Goal: Task Accomplishment & Management: Complete application form

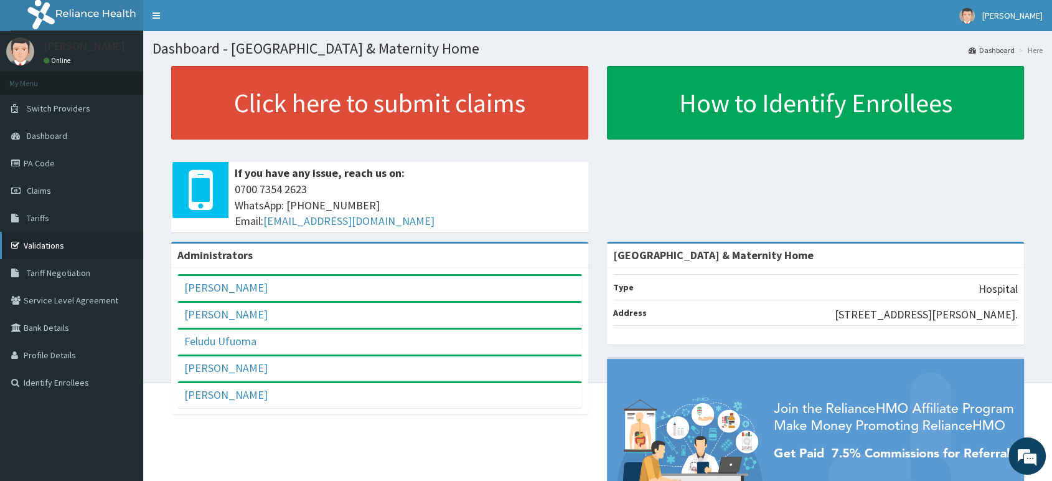
click at [42, 247] on link "Validations" at bounding box center [71, 245] width 143 height 27
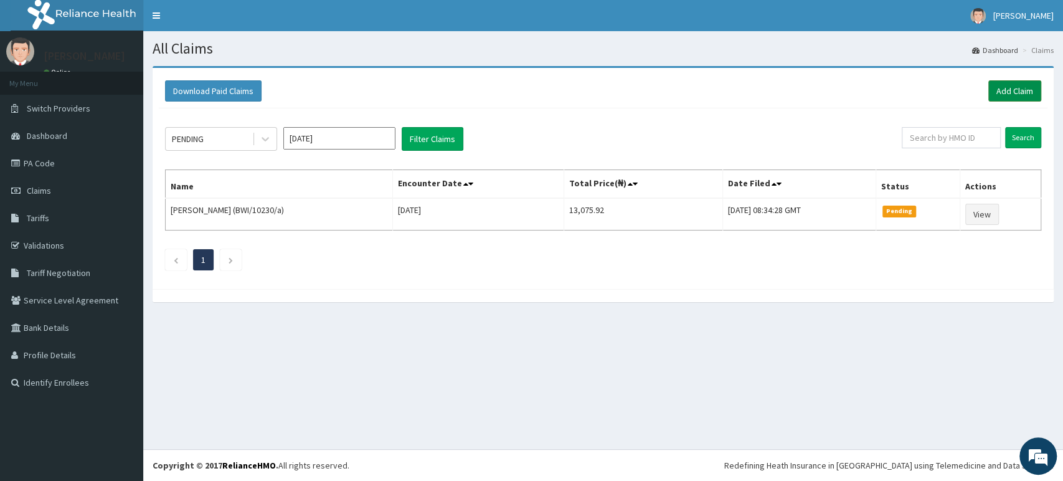
click at [1009, 86] on link "Add Claim" at bounding box center [1014, 90] width 53 height 21
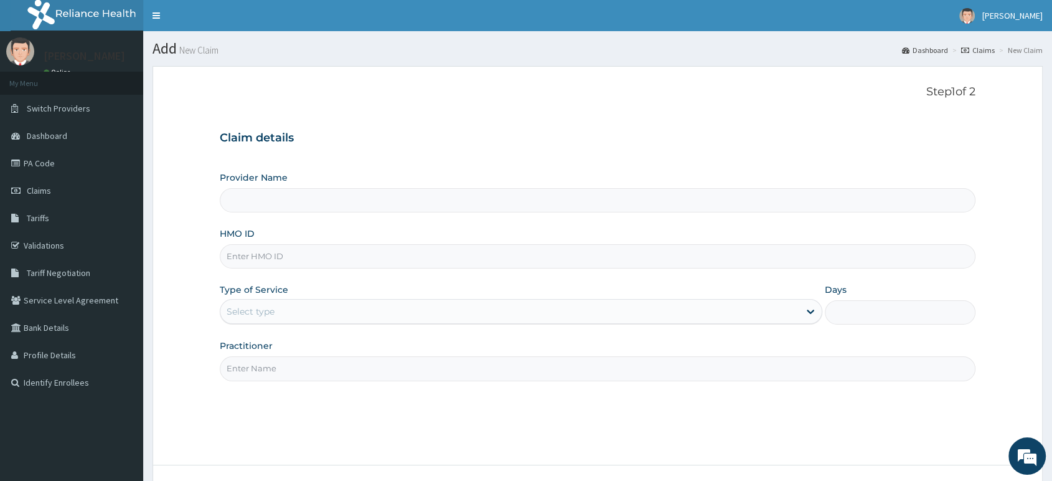
click at [311, 263] on input "HMO ID" at bounding box center [598, 256] width 756 height 24
paste input "Pns/10228/a"
type input "Pns/10228/a"
type input "[GEOGRAPHIC_DATA] & Maternity Home"
type input "Pns/10228/a"
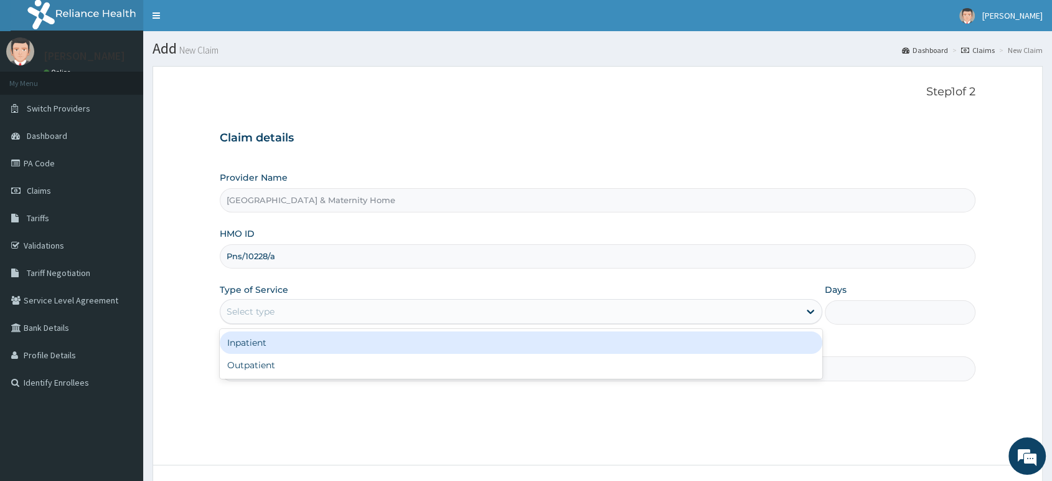
click at [336, 313] on div "Select type" at bounding box center [509, 311] width 579 height 20
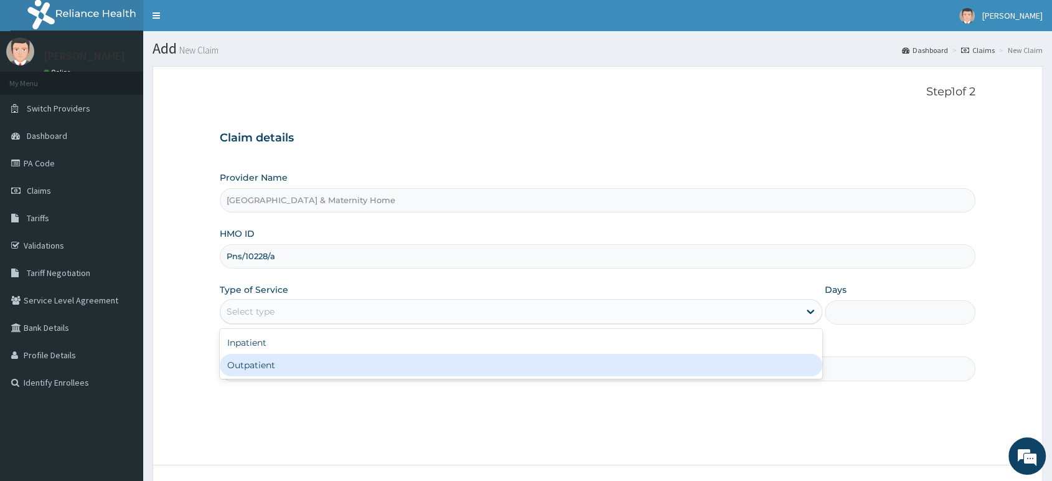
click at [313, 357] on div "Outpatient" at bounding box center [521, 365] width 603 height 22
type input "1"
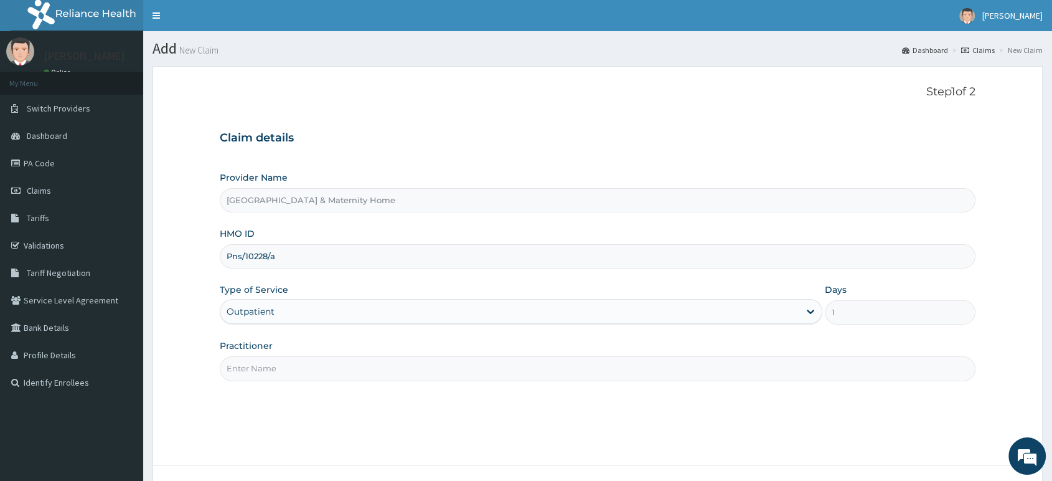
click at [314, 362] on input "Practitioner" at bounding box center [598, 368] width 756 height 24
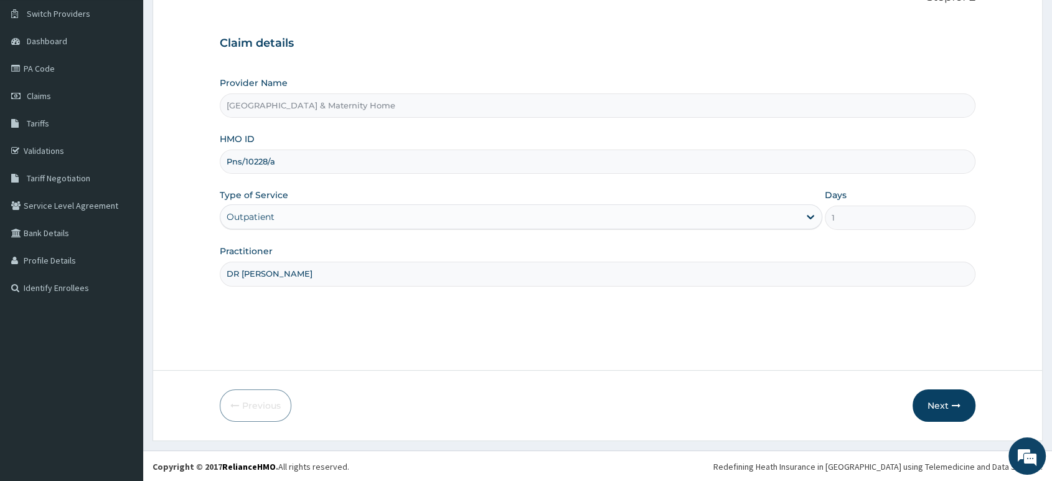
scroll to position [95, 0]
type input "DR [PERSON_NAME]"
click at [934, 402] on button "Next" at bounding box center [944, 405] width 63 height 32
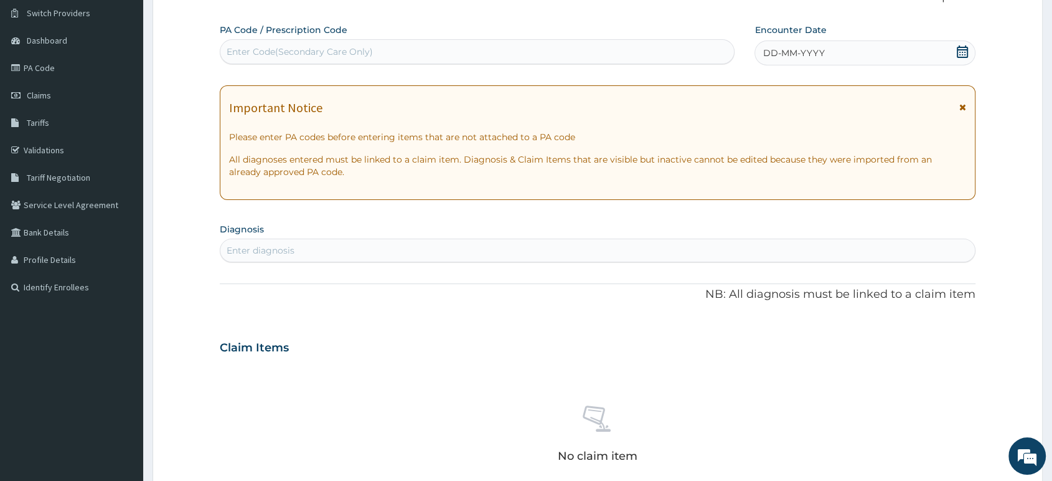
click at [967, 106] on div "Important Notice Please enter PA codes before entering items that are not attac…" at bounding box center [598, 142] width 756 height 115
click at [963, 107] on icon at bounding box center [963, 107] width 7 height 9
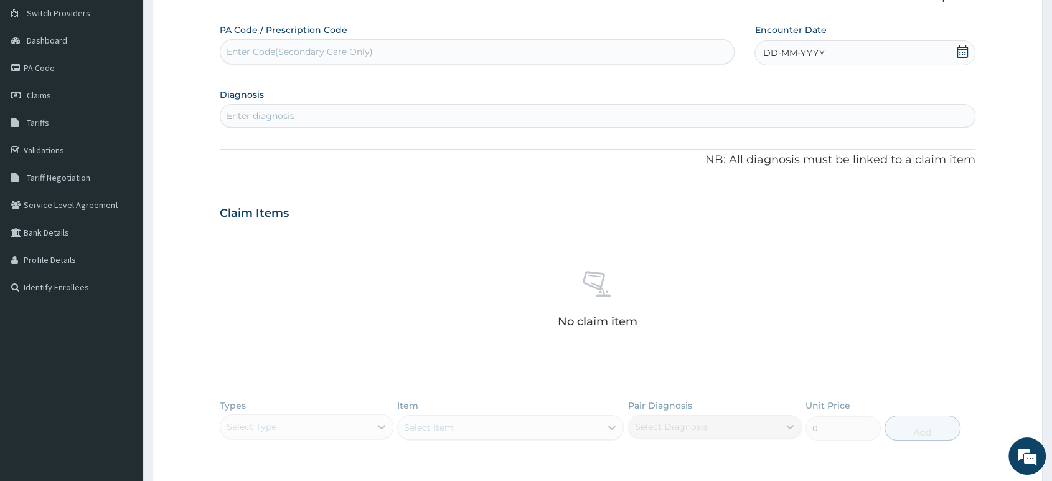
click at [964, 54] on icon at bounding box center [963, 51] width 12 height 12
click at [805, 172] on div "15" at bounding box center [804, 172] width 19 height 19
click at [745, 124] on div "Enter diagnosis" at bounding box center [597, 116] width 755 height 20
type input "C"
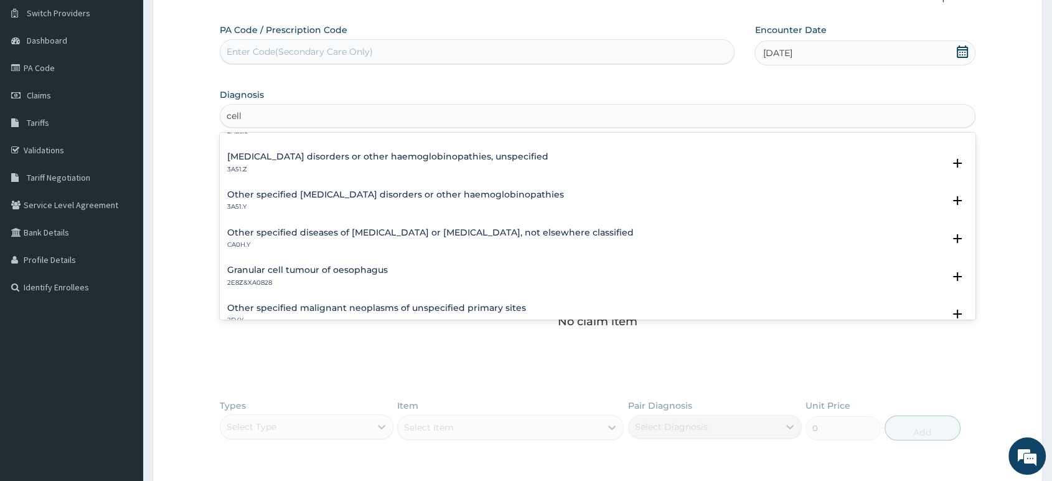
scroll to position [1569, 0]
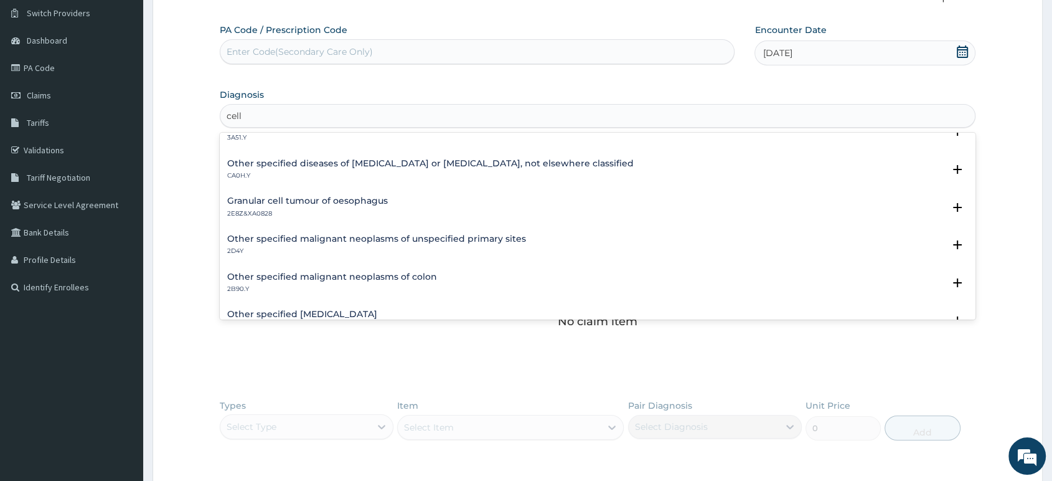
type input "cell"
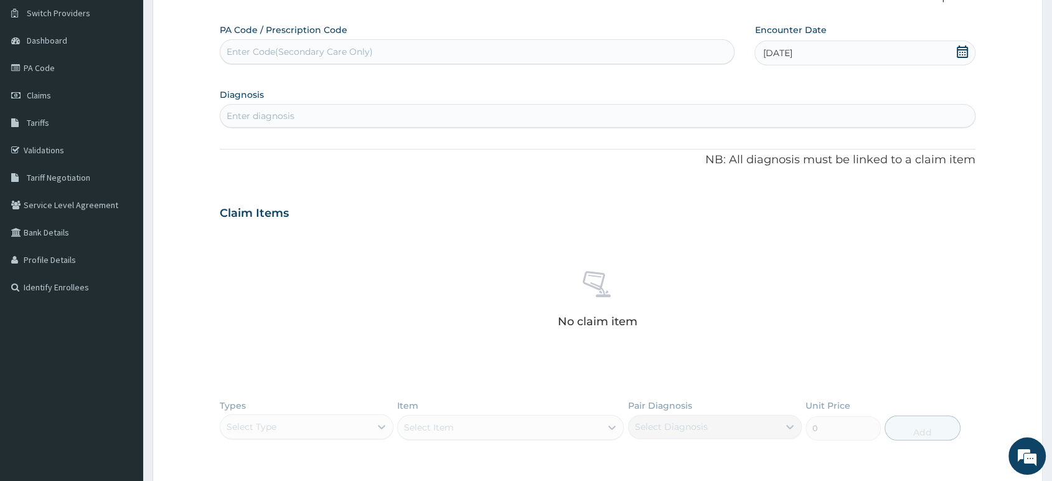
click at [390, 111] on div "Enter diagnosis" at bounding box center [597, 116] width 755 height 20
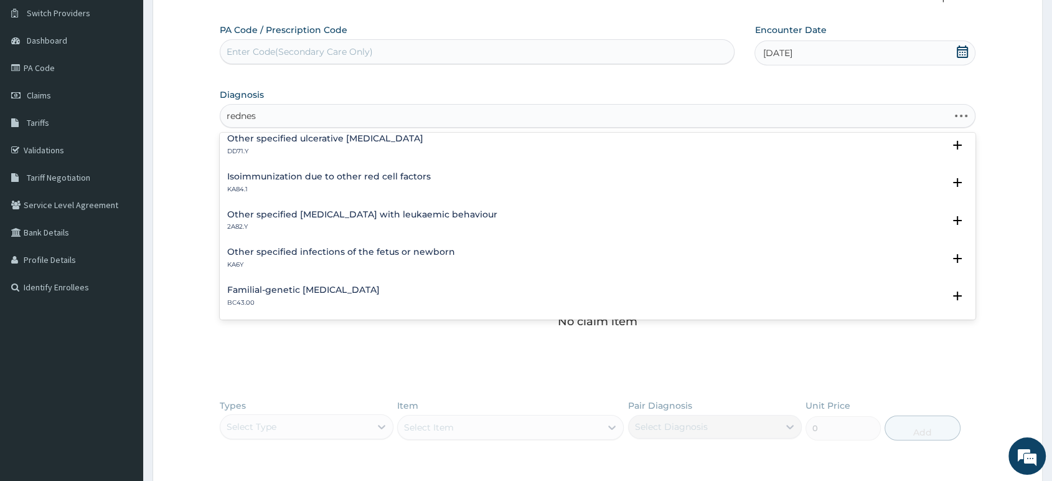
scroll to position [0, 0]
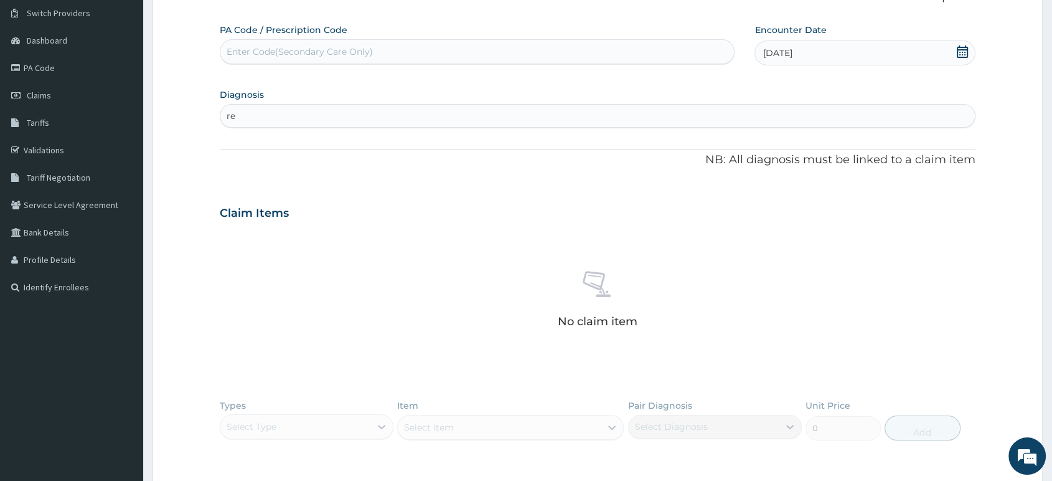
type input "r"
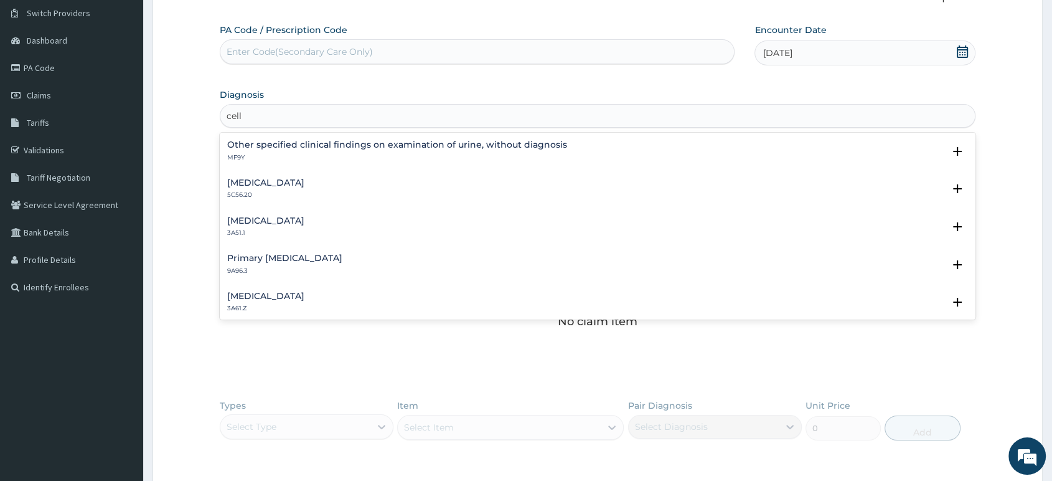
type input "cell"
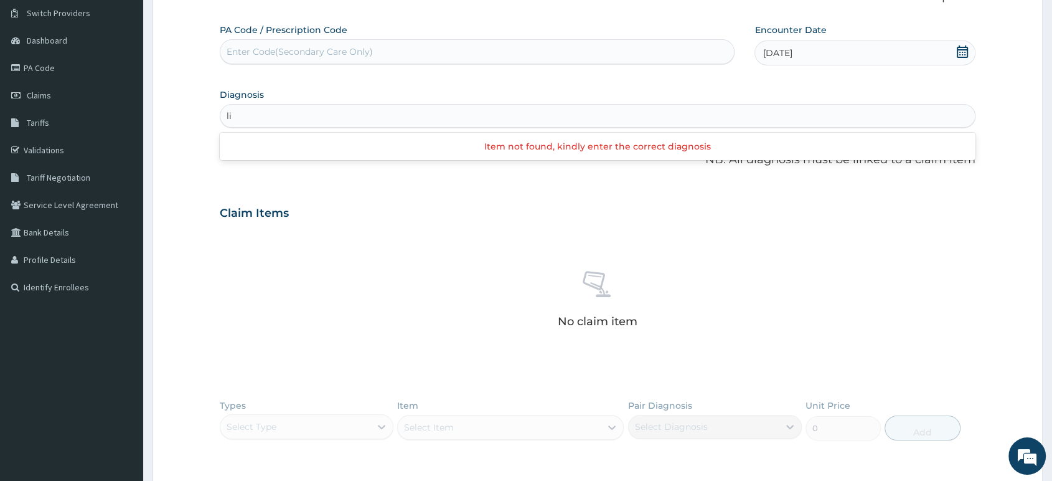
type input "l"
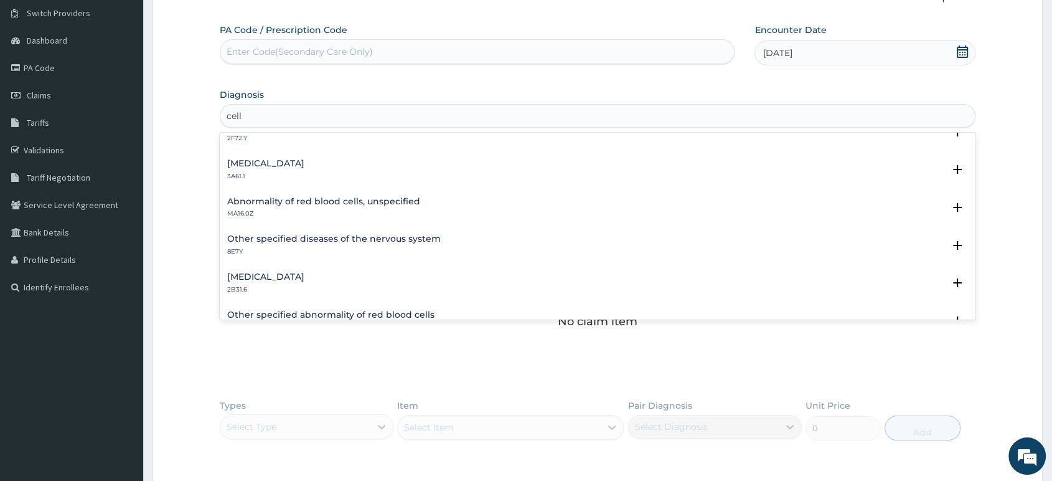
scroll to position [807, 0]
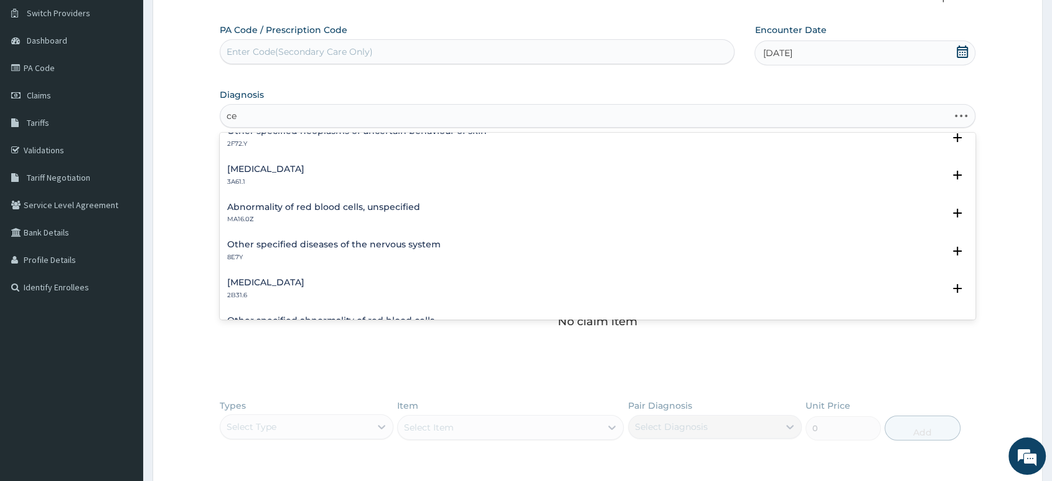
type input "c"
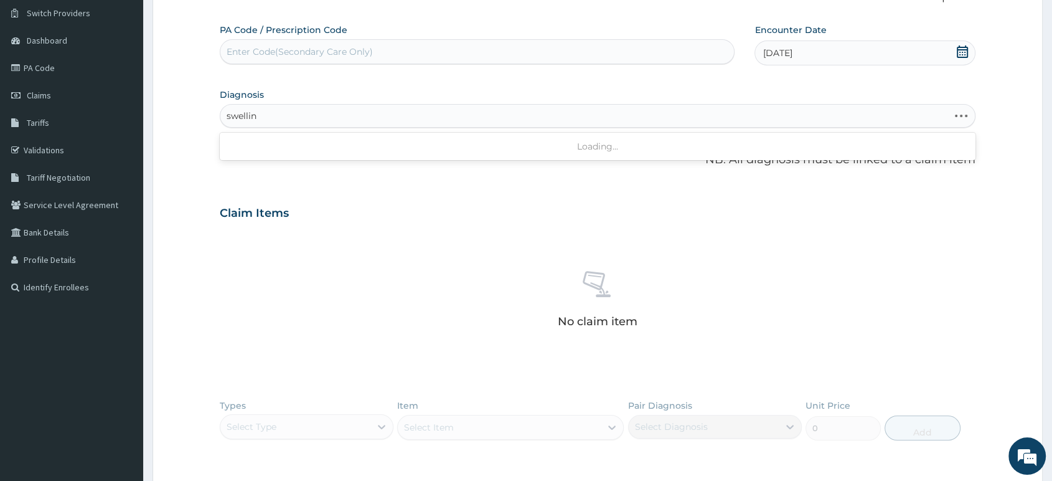
type input "swelling"
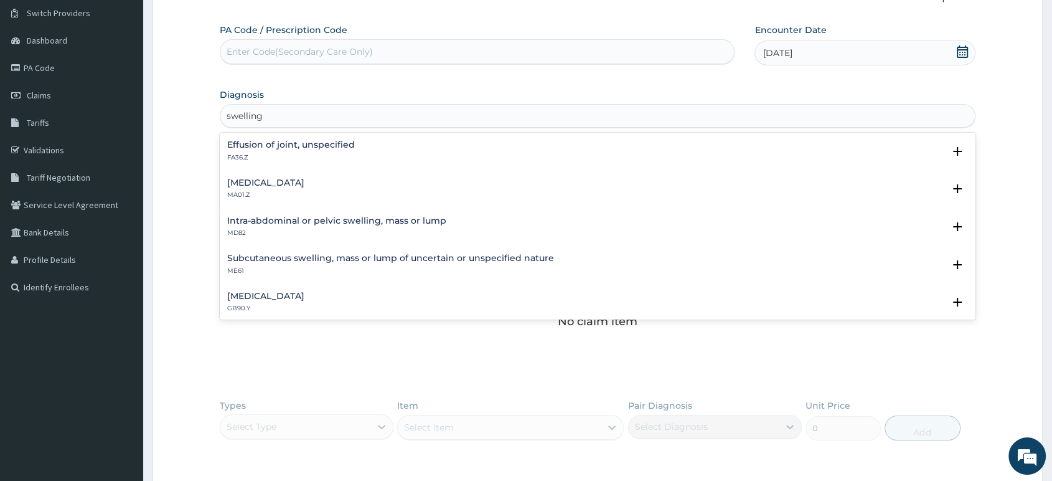
click at [303, 144] on h4 "Effusion of joint, unspecified" at bounding box center [291, 144] width 128 height 9
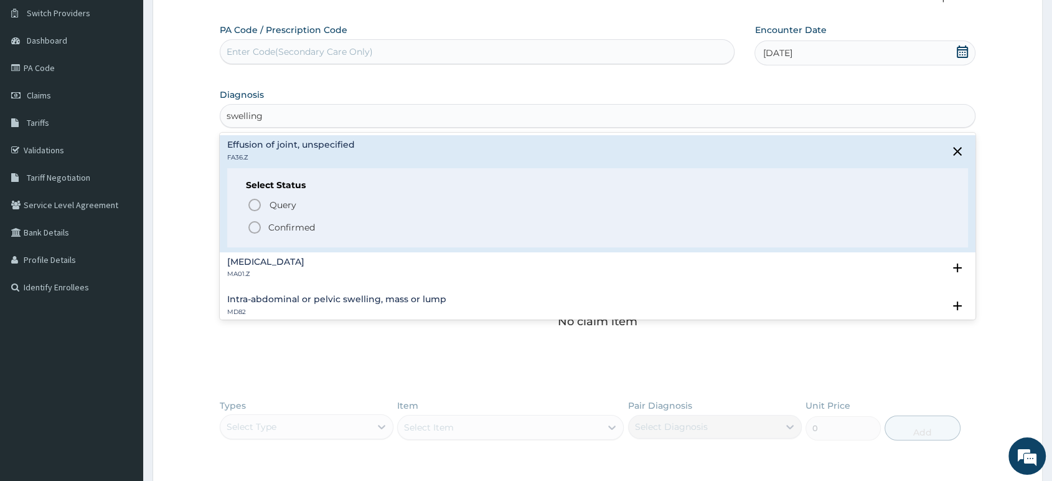
click at [269, 225] on p "Confirmed" at bounding box center [291, 227] width 47 height 12
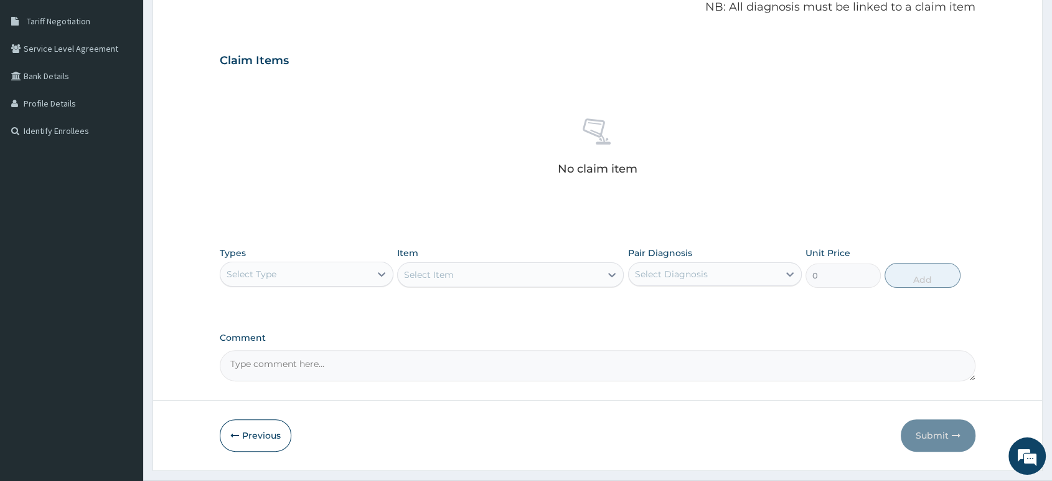
scroll to position [281, 0]
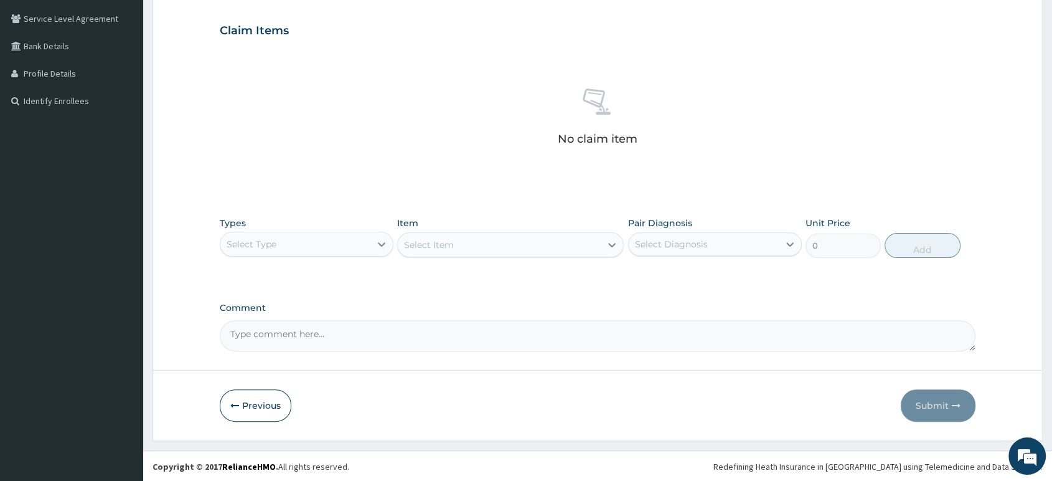
click at [336, 234] on div "Select Type" at bounding box center [295, 244] width 150 height 20
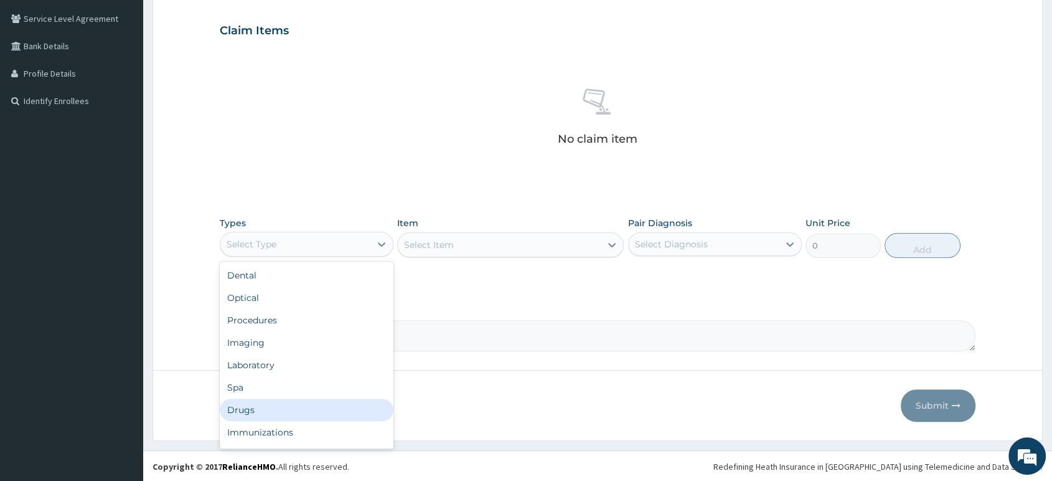
click at [285, 408] on div "Drugs" at bounding box center [307, 410] width 174 height 22
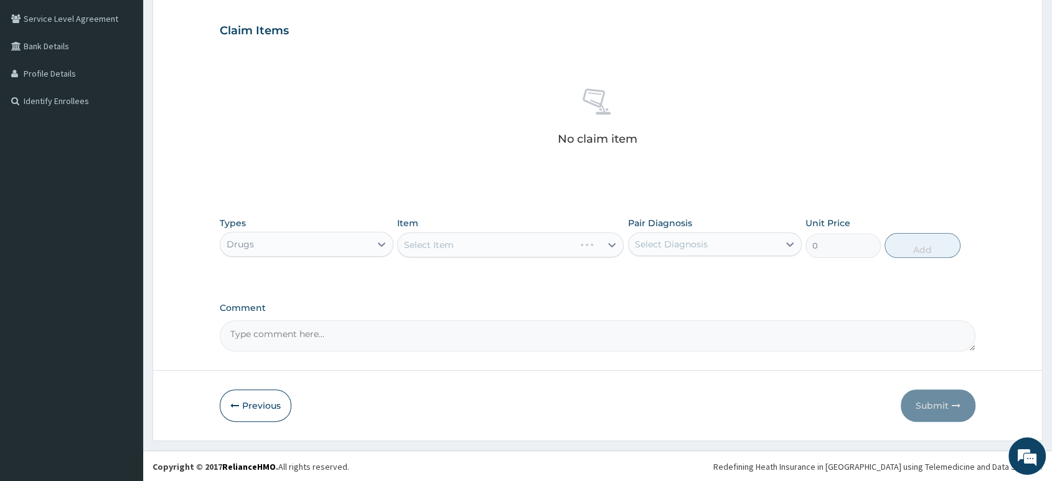
click at [444, 240] on div "Select Item" at bounding box center [510, 244] width 227 height 25
click at [444, 248] on div "Select Item" at bounding box center [429, 245] width 50 height 12
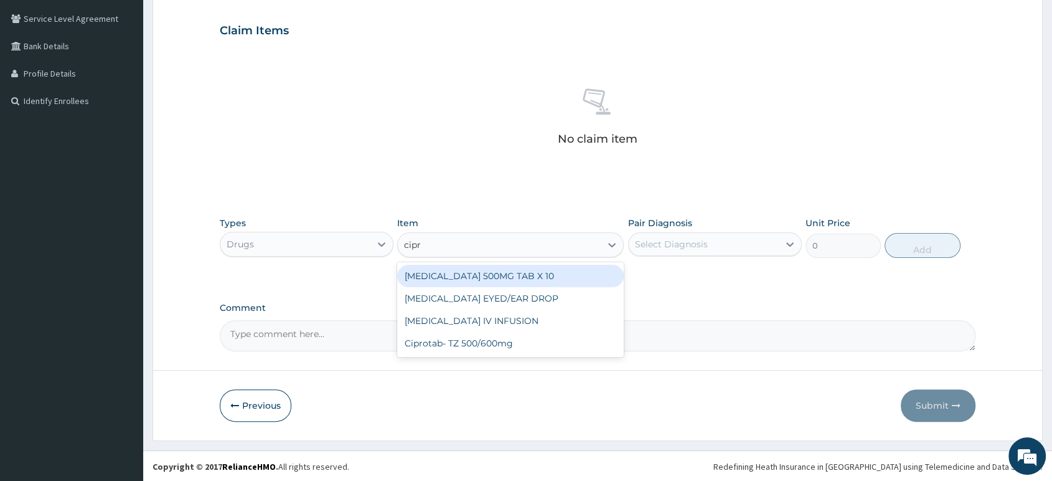
type input "[MEDICAL_DATA]"
click at [450, 270] on div "[MEDICAL_DATA] 500MG TAB X 10" at bounding box center [510, 276] width 227 height 22
type input "63"
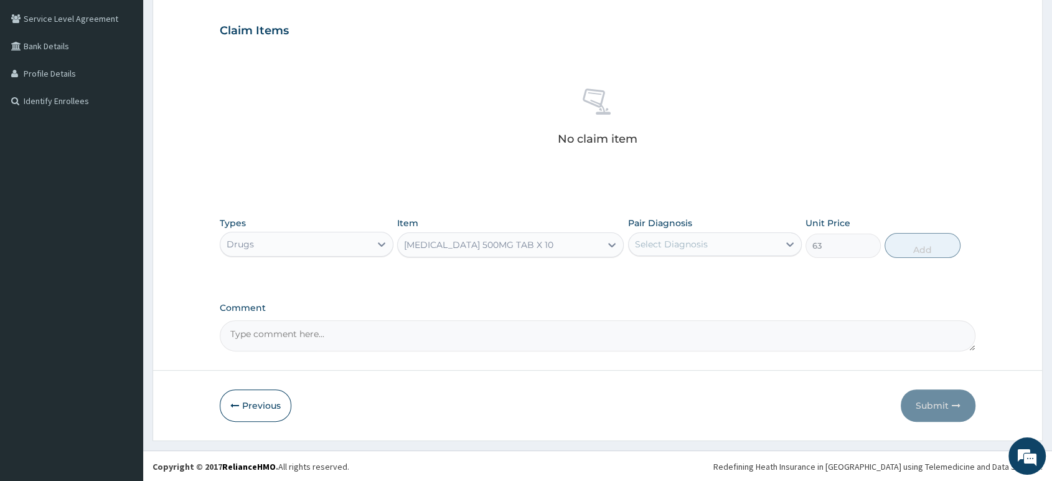
click at [702, 246] on div "Select Diagnosis" at bounding box center [671, 244] width 73 height 12
click at [707, 282] on div "Effusion of joint, unspecified" at bounding box center [715, 276] width 174 height 26
checkbox input "true"
click at [917, 243] on button "Add" at bounding box center [922, 245] width 75 height 25
type input "0"
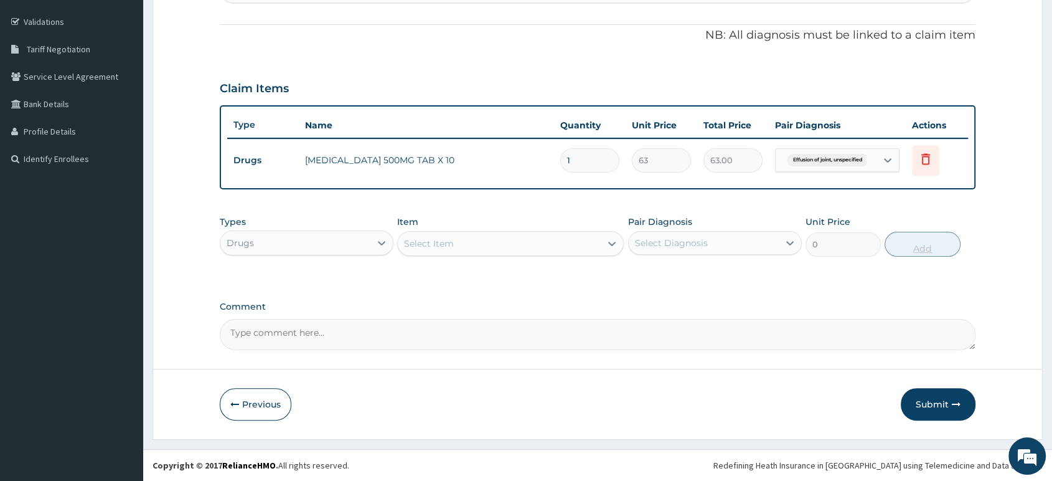
scroll to position [222, 0]
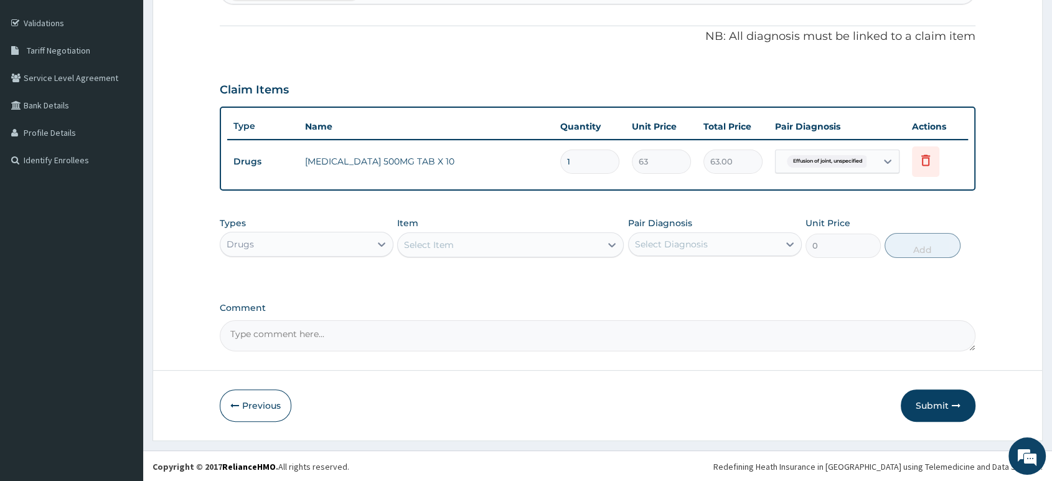
type input "10"
type input "630.00"
type input "10"
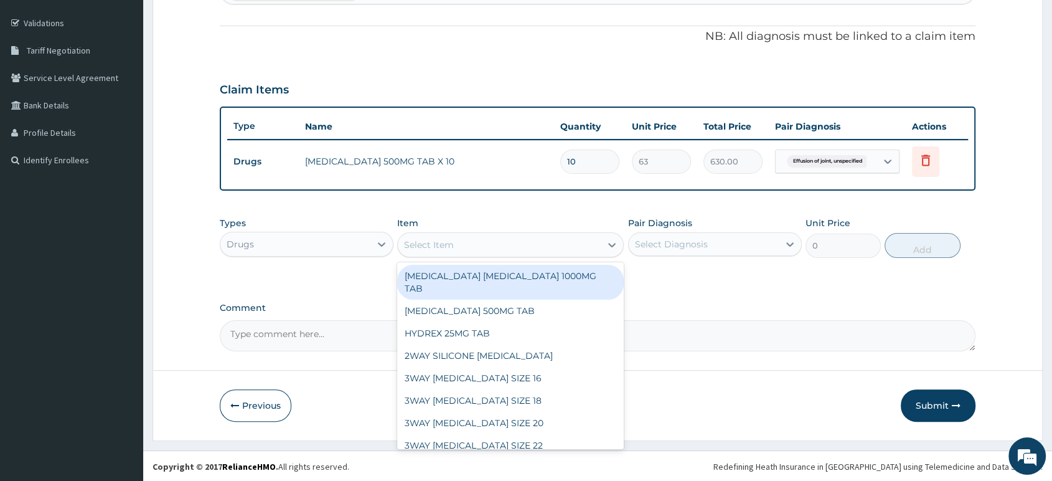
click at [436, 237] on div "Select Item" at bounding box center [499, 245] width 203 height 20
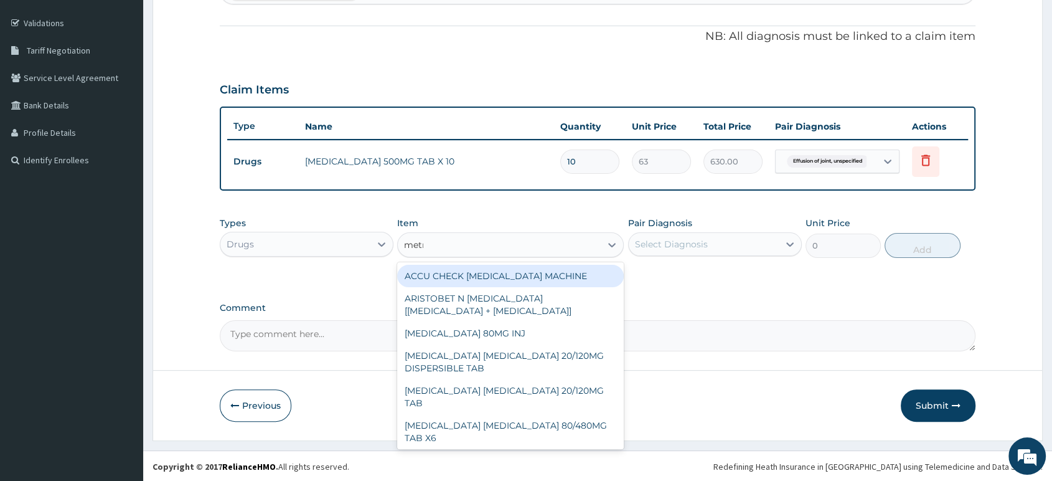
type input "metro"
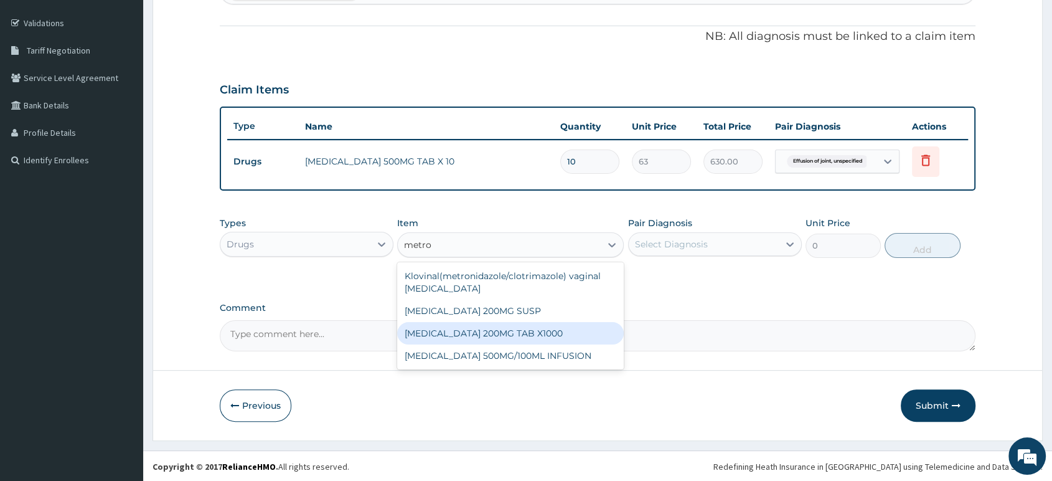
click at [565, 338] on div "[MEDICAL_DATA] 200MG TAB X1000" at bounding box center [510, 333] width 227 height 22
type input "52.5"
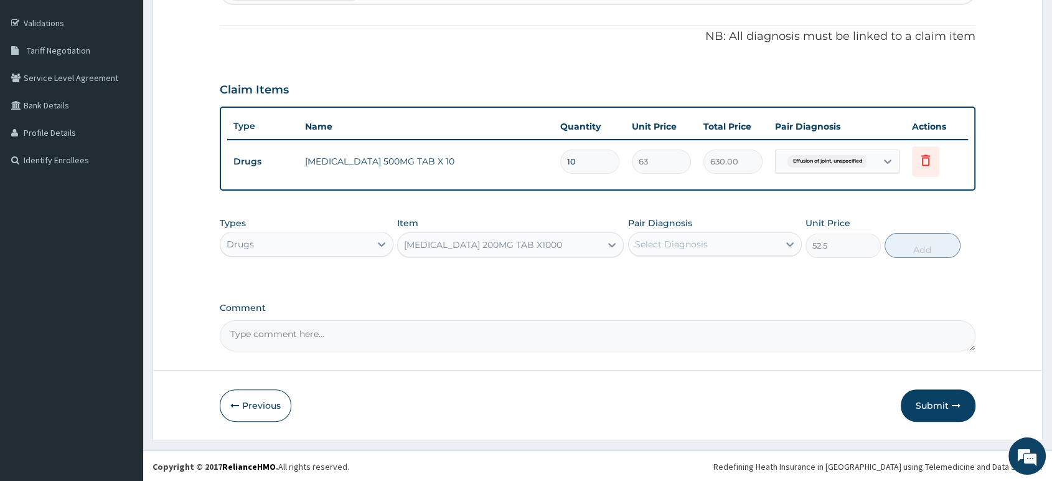
click at [679, 239] on div "Select Diagnosis" at bounding box center [671, 244] width 73 height 12
click at [681, 277] on label "Effusion of joint, unspecified" at bounding box center [713, 274] width 128 height 12
checkbox input "true"
click at [907, 235] on button "Add" at bounding box center [922, 245] width 75 height 25
type input "0"
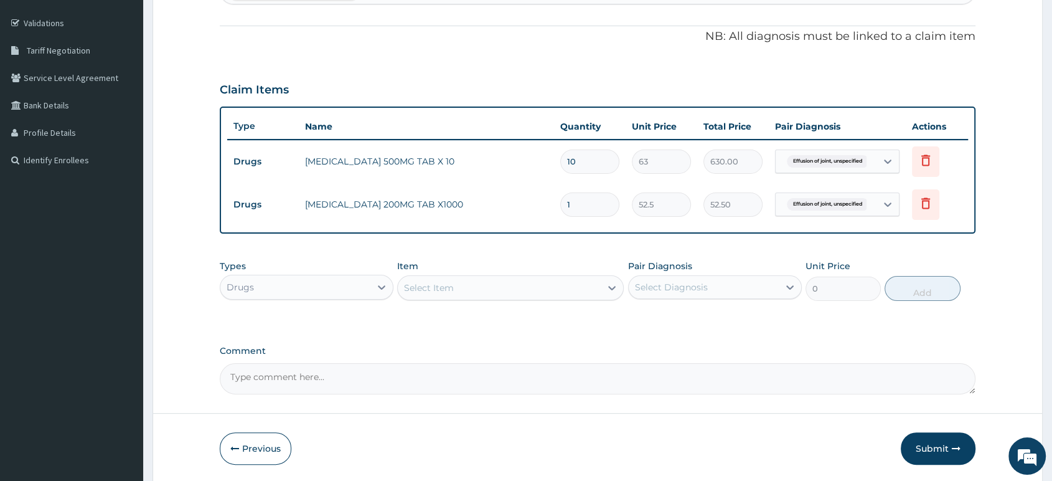
type input "15"
type input "787.50"
type input "15"
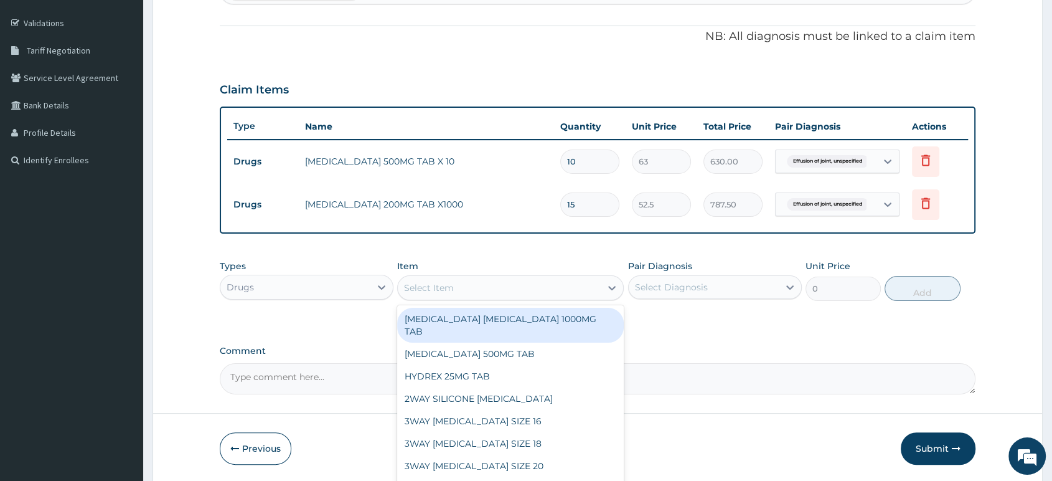
click at [595, 290] on div "Select Item" at bounding box center [499, 288] width 203 height 20
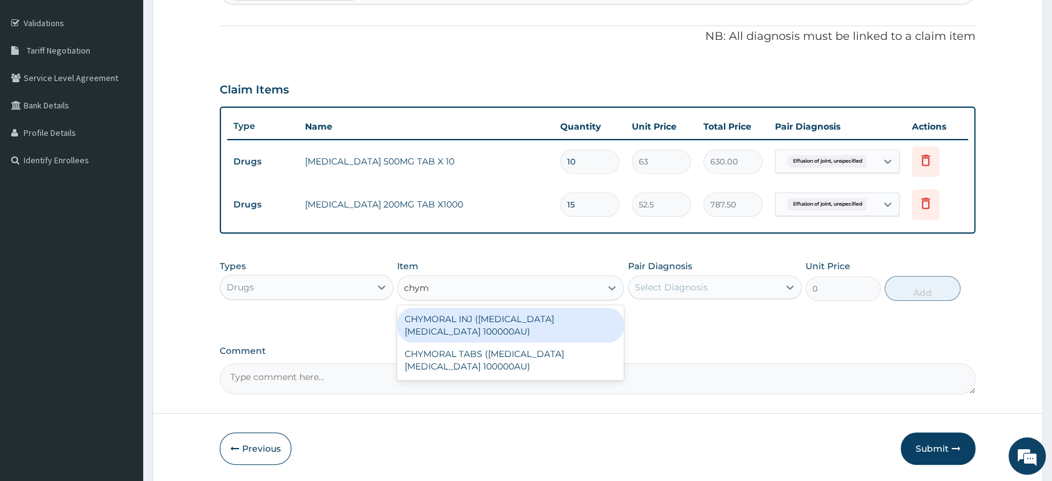
type input "chymo"
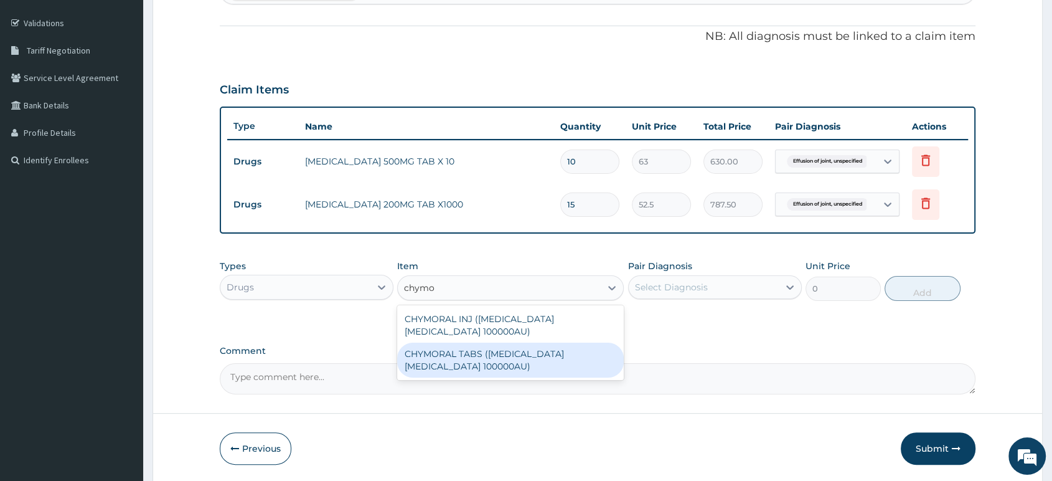
click at [518, 345] on div "CHYMORAL TABS ([MEDICAL_DATA] [MEDICAL_DATA] 100000AU)" at bounding box center [510, 360] width 227 height 35
type input "52.5"
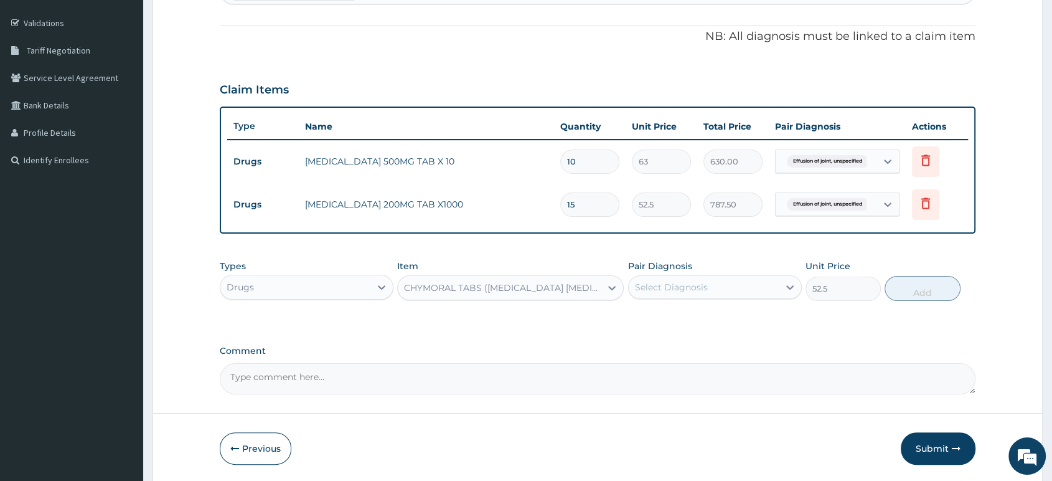
click at [693, 291] on div "Select Diagnosis" at bounding box center [671, 287] width 73 height 12
click at [687, 318] on label "Effusion of joint, unspecified" at bounding box center [713, 317] width 128 height 12
checkbox input "true"
click at [924, 300] on button "Add" at bounding box center [922, 288] width 75 height 25
type input "0"
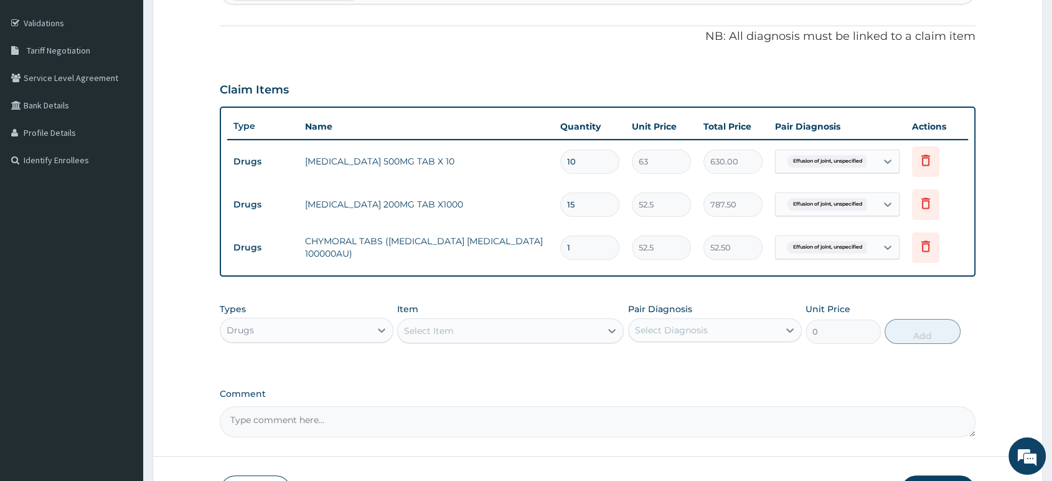
type input "15"
type input "787.50"
type input "15"
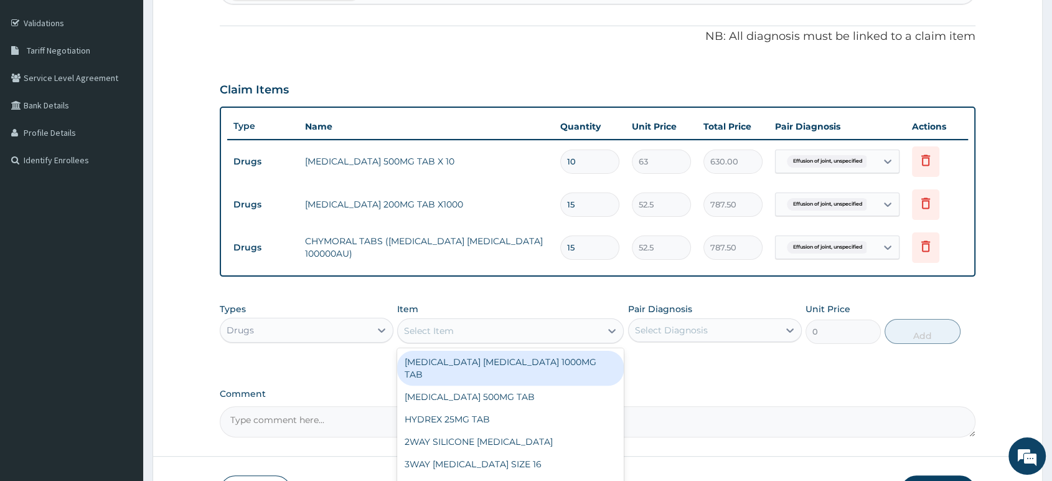
click at [585, 339] on div "Select Item" at bounding box center [499, 331] width 203 height 20
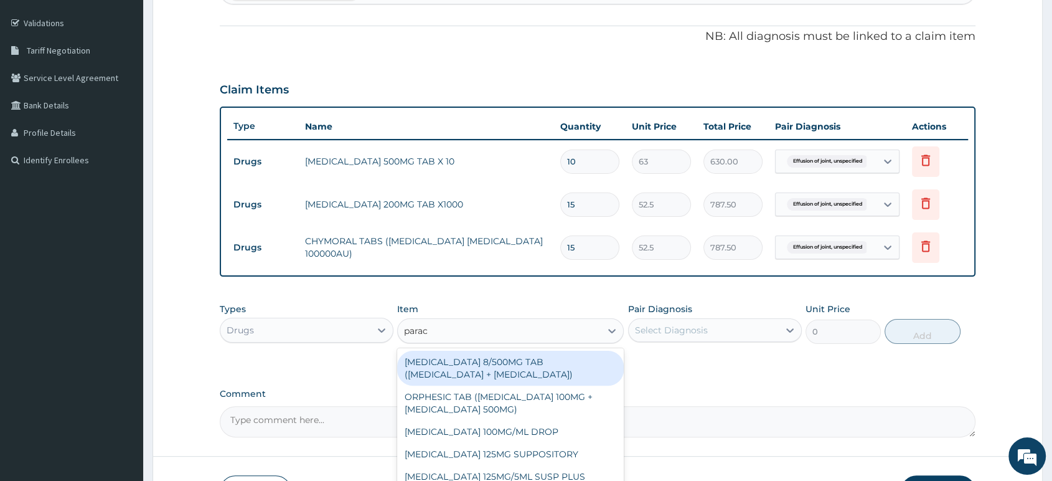
type input "parace"
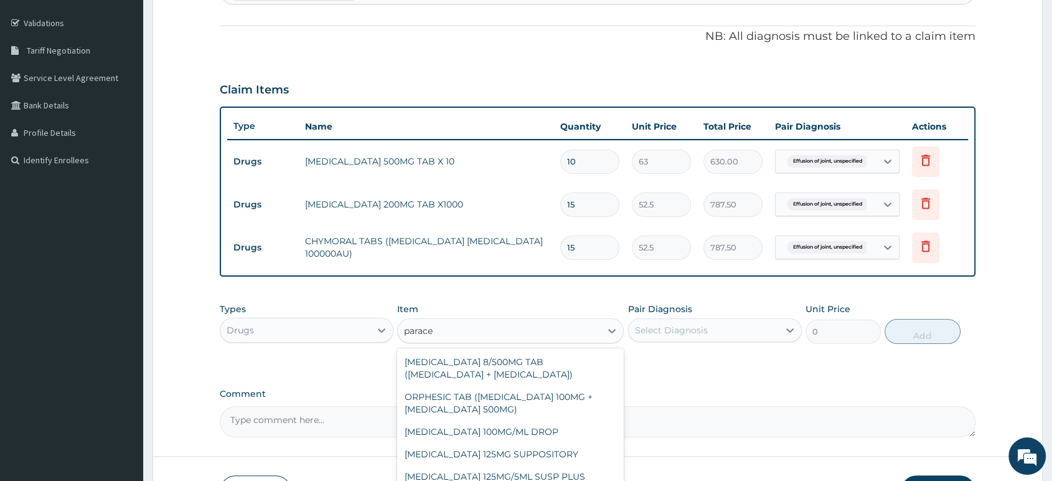
scroll to position [67, 0]
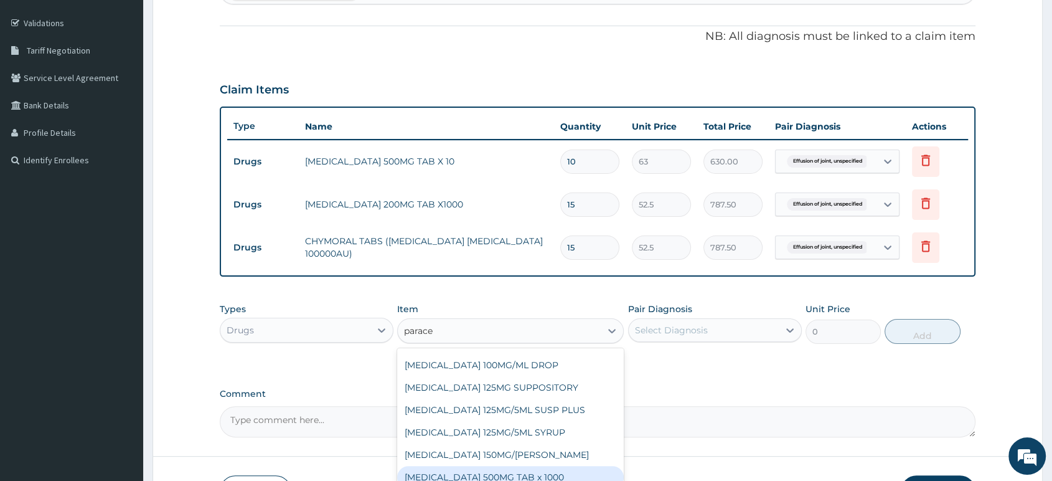
click at [547, 474] on div "[MEDICAL_DATA] 500MG TAB x 1000" at bounding box center [510, 477] width 227 height 22
type input "11.025"
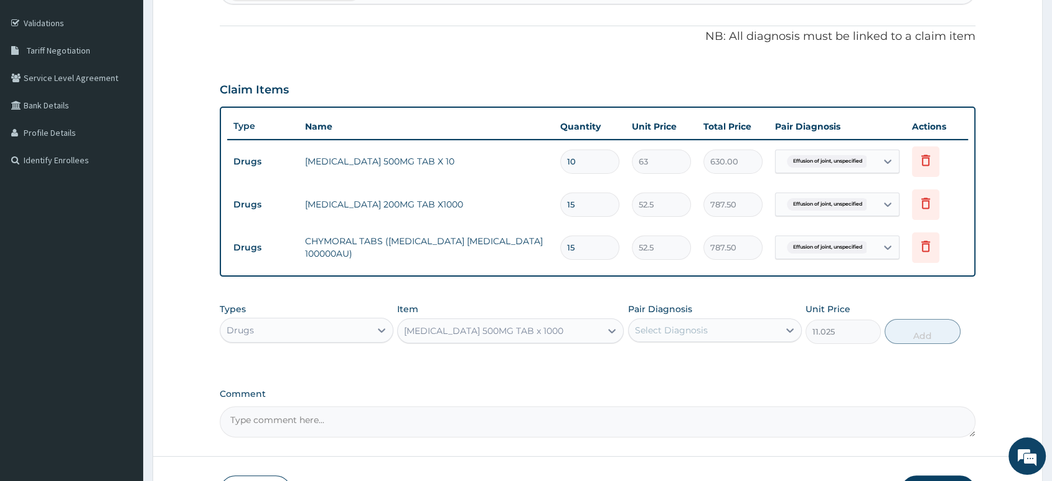
click at [679, 336] on div "Select Diagnosis" at bounding box center [671, 330] width 73 height 12
drag, startPoint x: 692, startPoint y: 366, endPoint x: 731, endPoint y: 354, distance: 41.0
click at [692, 365] on label "Effusion of joint, unspecified" at bounding box center [713, 360] width 128 height 12
checkbox input "true"
click at [897, 331] on button "Add" at bounding box center [922, 331] width 75 height 25
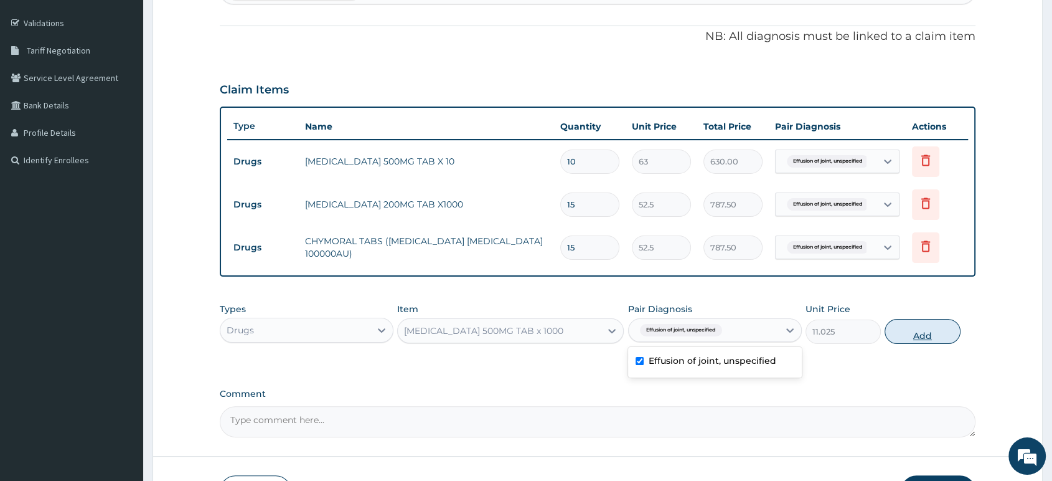
type input "0"
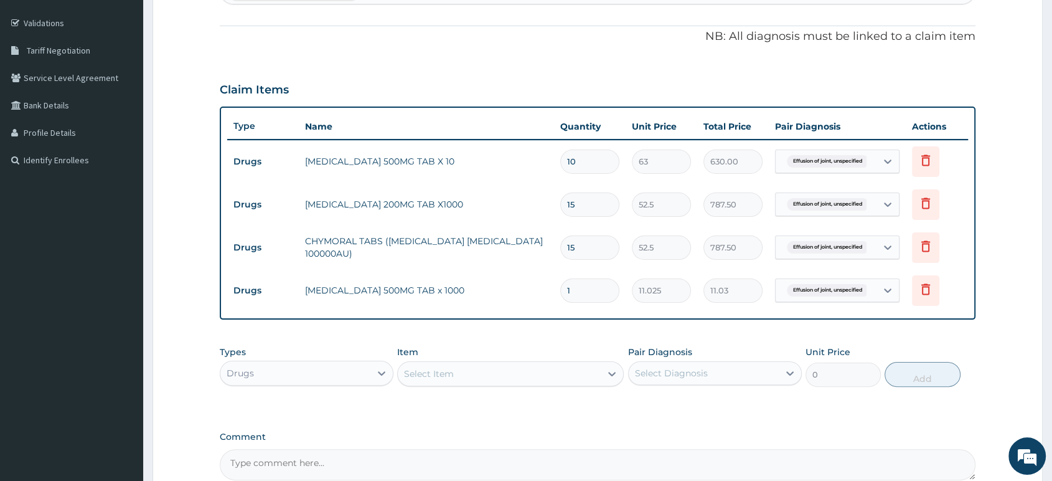
type input "0.00"
type input "2"
type input "22.05"
type input "23"
type input "253.58"
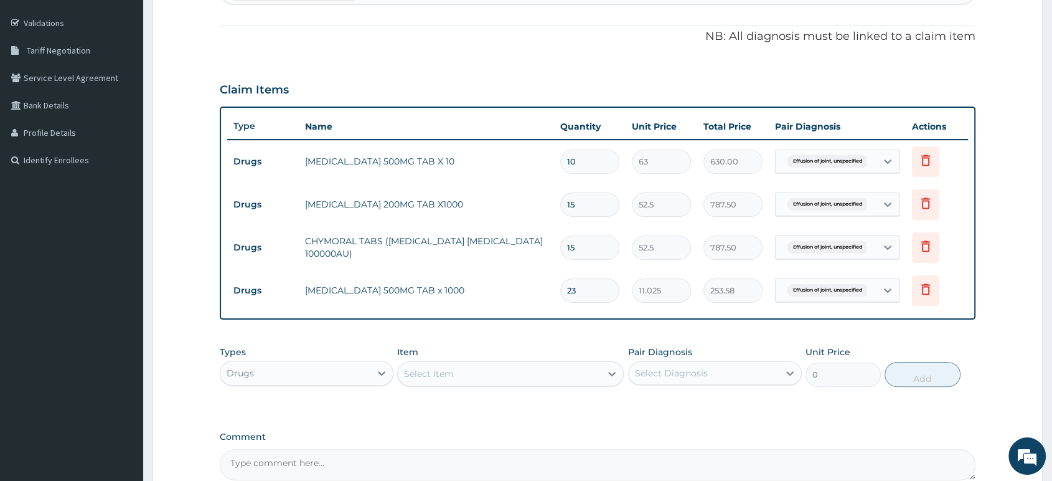
type input "2"
type input "22.05"
type input "0.00"
type input "3"
type input "33.08"
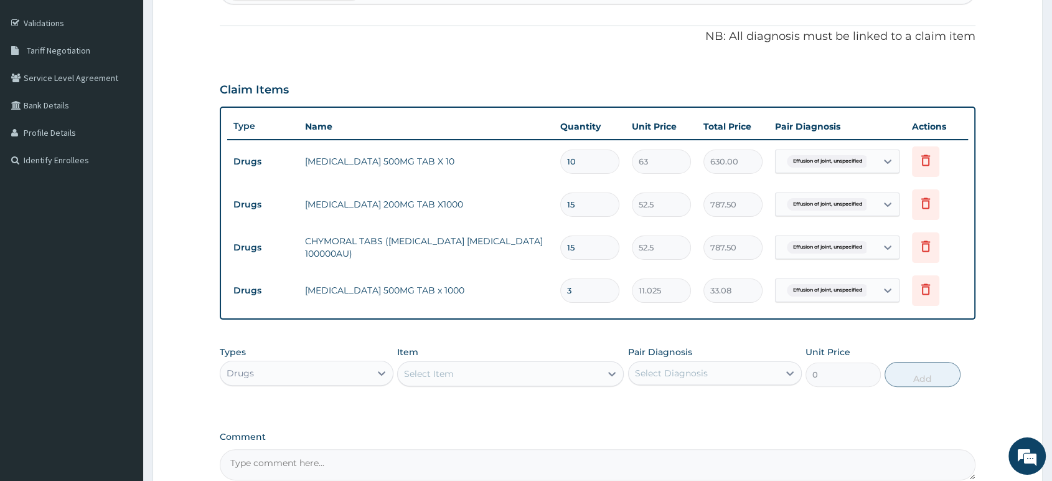
type input "30"
type input "330.75"
type input "30"
click at [374, 372] on div at bounding box center [382, 373] width 22 height 22
click at [295, 457] on div "Procedures" at bounding box center [307, 449] width 174 height 22
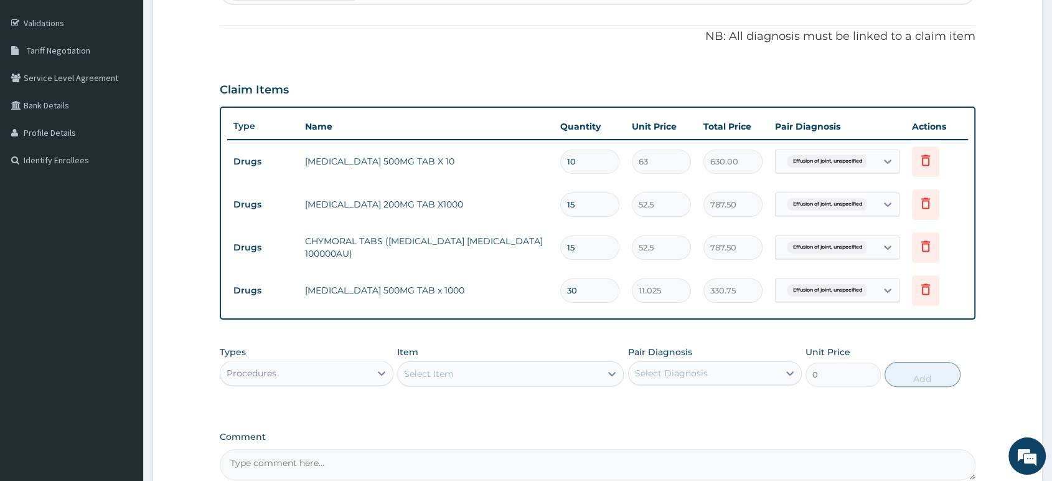
click at [466, 369] on div "Select Item" at bounding box center [499, 374] width 203 height 20
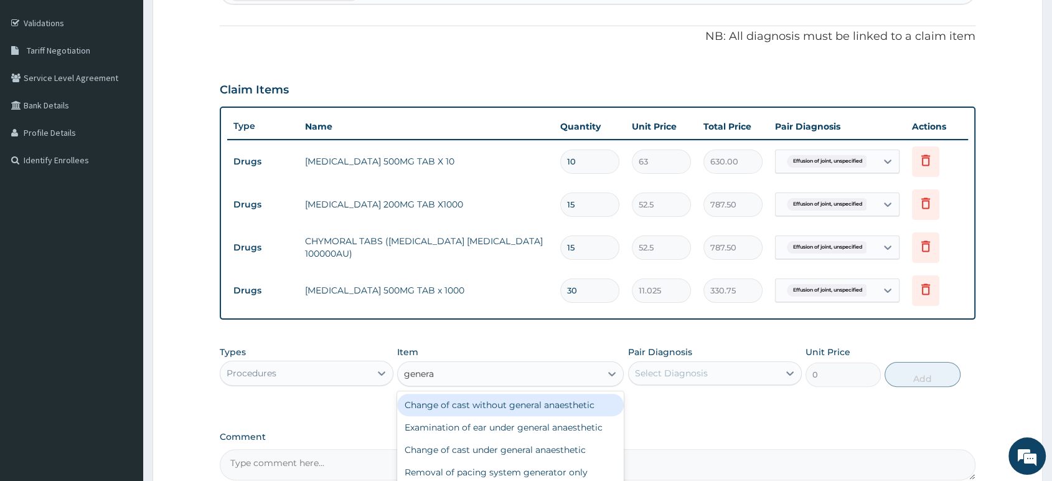
type input "general"
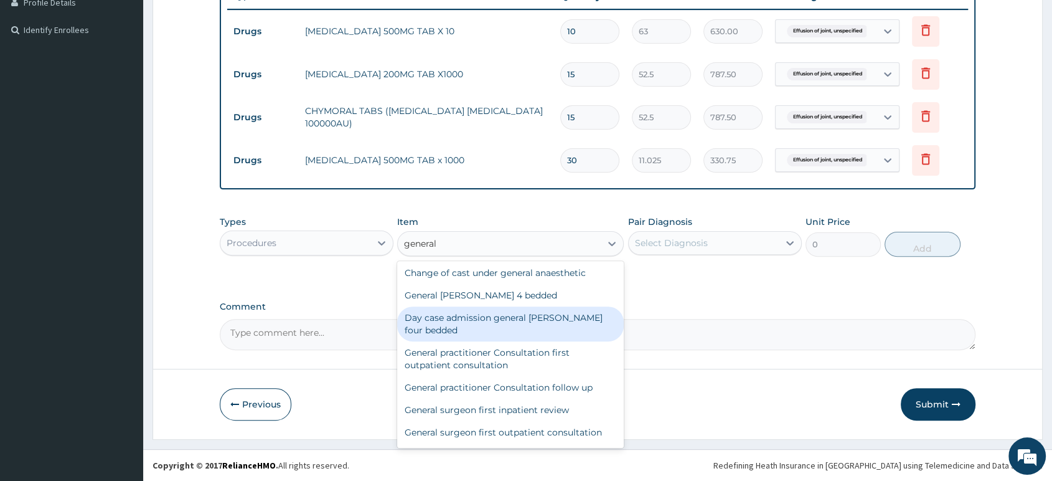
scroll to position [69, 0]
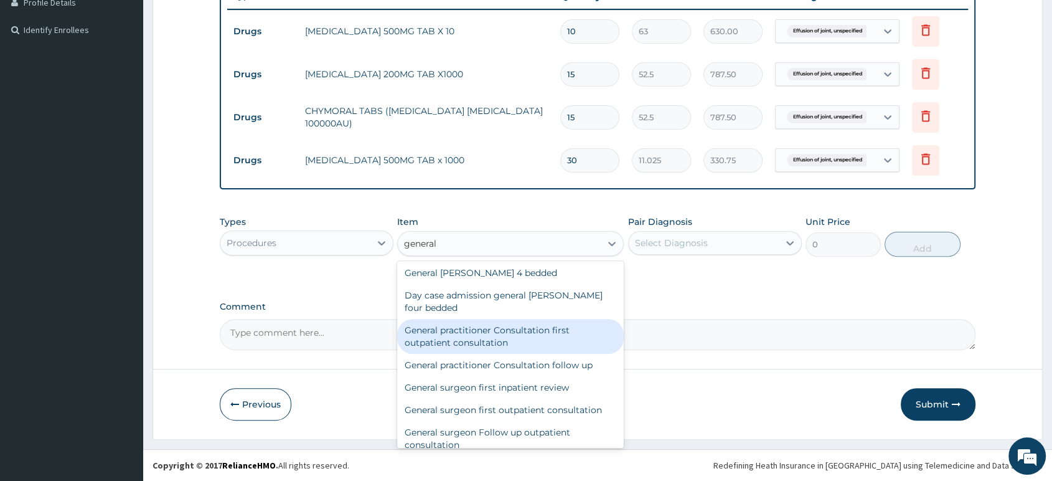
click at [557, 333] on div "General practitioner Consultation first outpatient consultation" at bounding box center [510, 336] width 227 height 35
type input "2500"
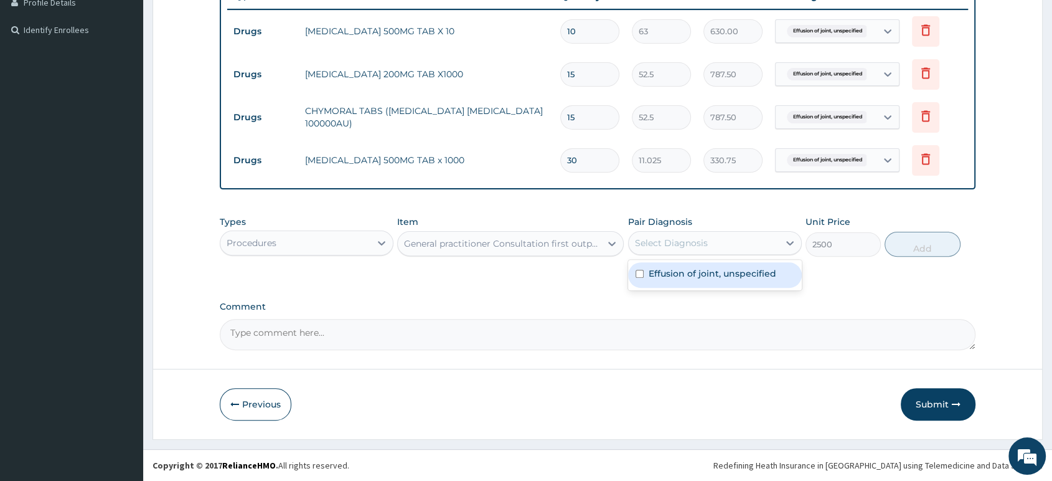
click at [704, 244] on div "Select Diagnosis" at bounding box center [671, 243] width 73 height 12
drag, startPoint x: 710, startPoint y: 278, endPoint x: 745, endPoint y: 273, distance: 35.1
click at [714, 277] on label "Effusion of joint, unspecified" at bounding box center [713, 273] width 128 height 12
checkbox input "true"
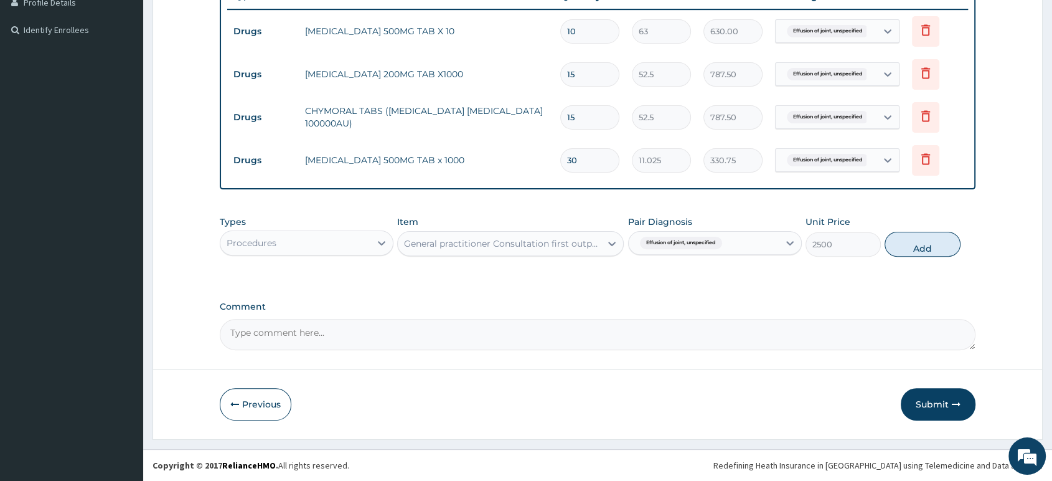
drag, startPoint x: 911, startPoint y: 247, endPoint x: 924, endPoint y: 395, distance: 148.7
click at [912, 247] on button "Add" at bounding box center [922, 244] width 75 height 25
type input "0"
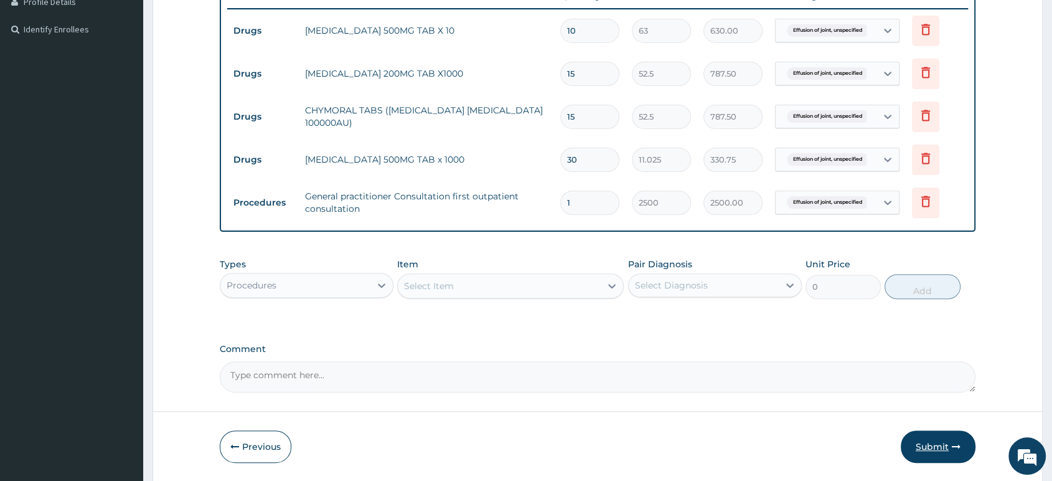
click at [932, 448] on button "Submit" at bounding box center [938, 446] width 75 height 32
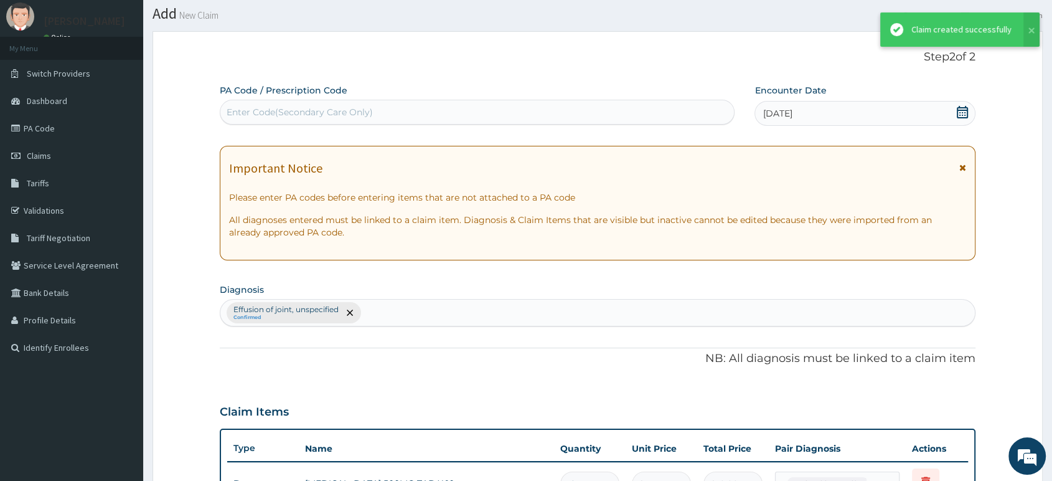
scroll to position [353, 0]
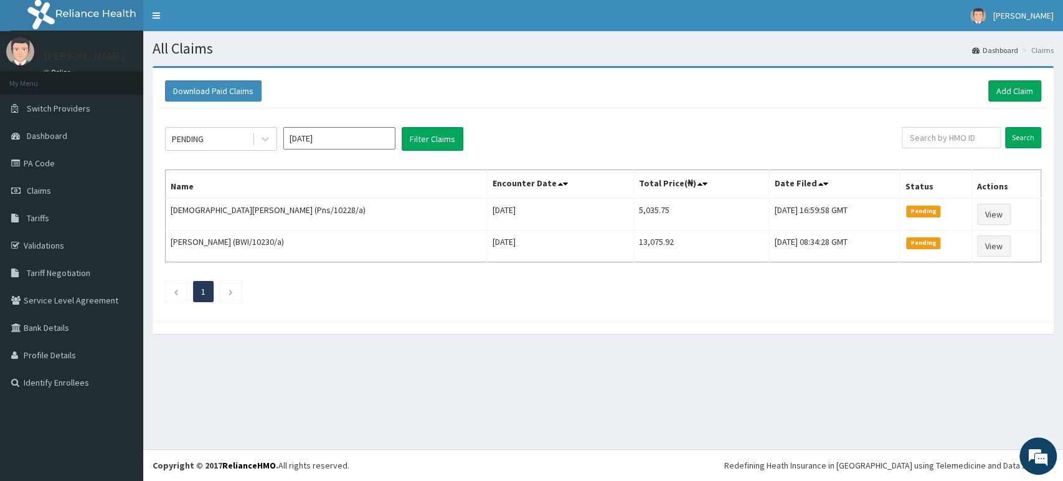
click at [635, 79] on div "Download Paid Claims Add Claim" at bounding box center [603, 91] width 889 height 34
